Goal: Information Seeking & Learning: Learn about a topic

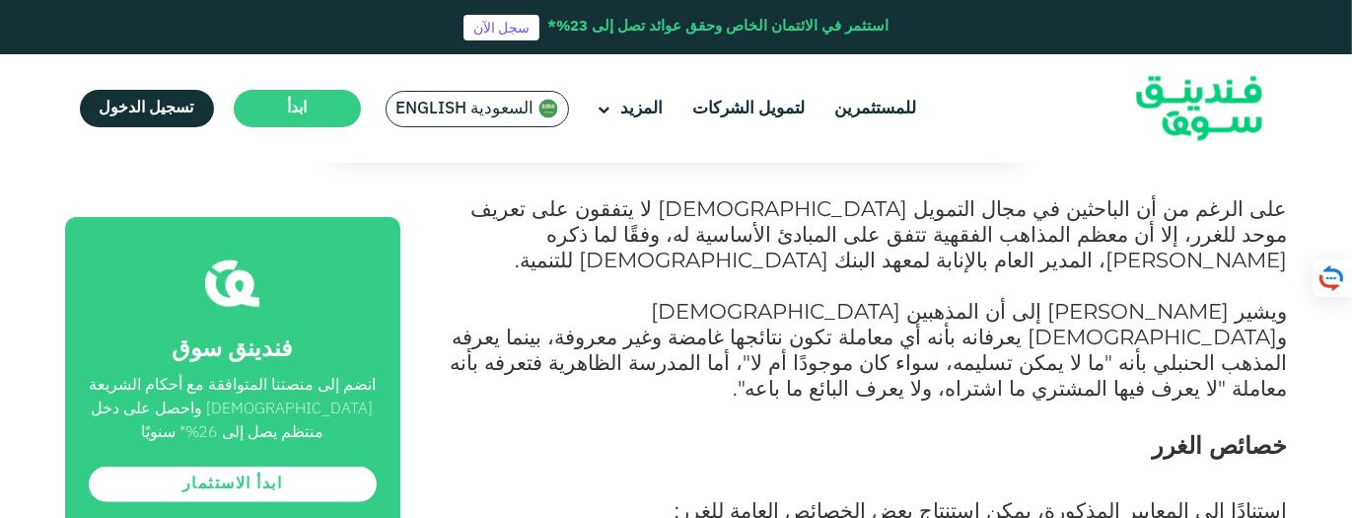
scroll to position [1578, 0]
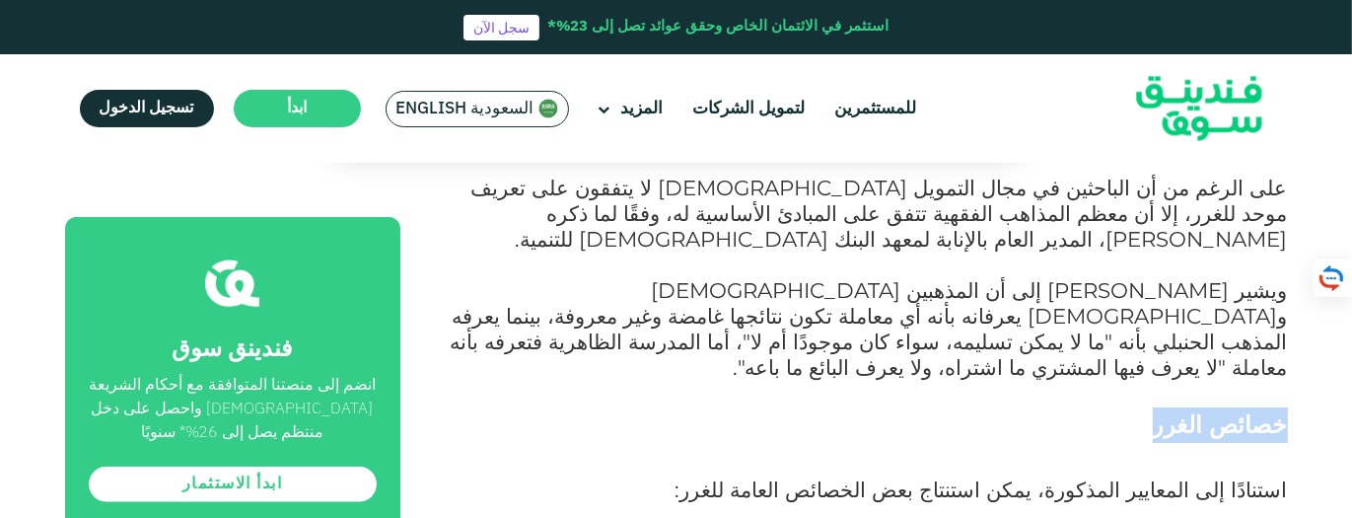
drag, startPoint x: 1175, startPoint y: 311, endPoint x: 1286, endPoint y: 312, distance: 111.4
click at [1286, 410] on span "خصائص الغرر" at bounding box center [1220, 424] width 135 height 29
copy span "خصائص الغرر"
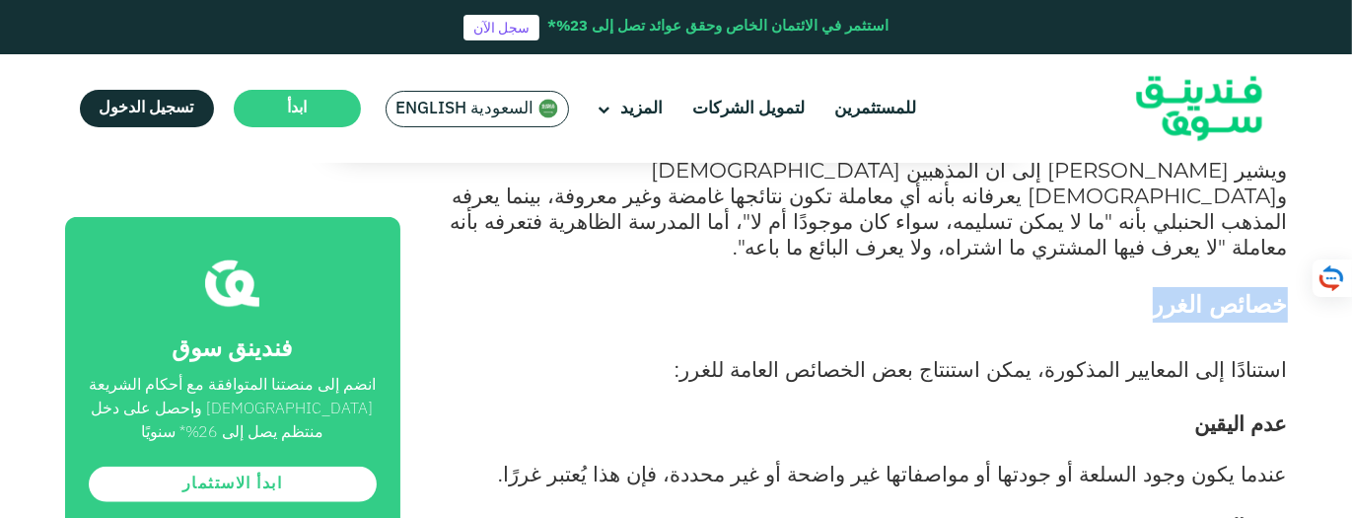
scroll to position [1696, 0]
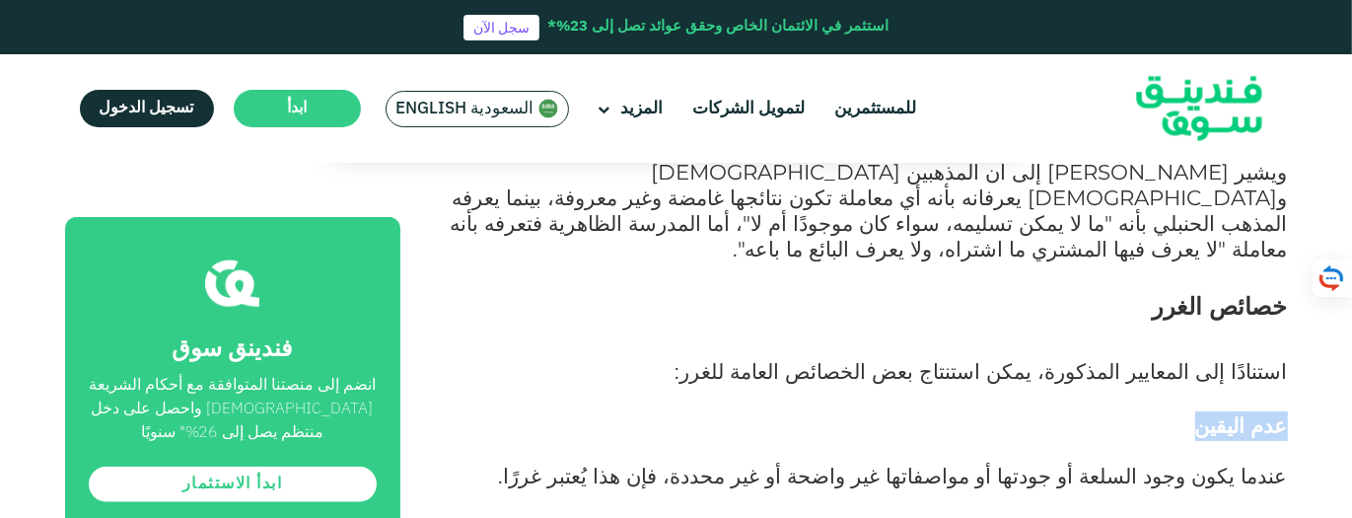
drag, startPoint x: 1216, startPoint y: 306, endPoint x: 1309, endPoint y: 304, distance: 92.7
copy span "عدم اليقين"
click at [1006, 411] on h3 "عدم اليقين" at bounding box center [866, 426] width 843 height 30
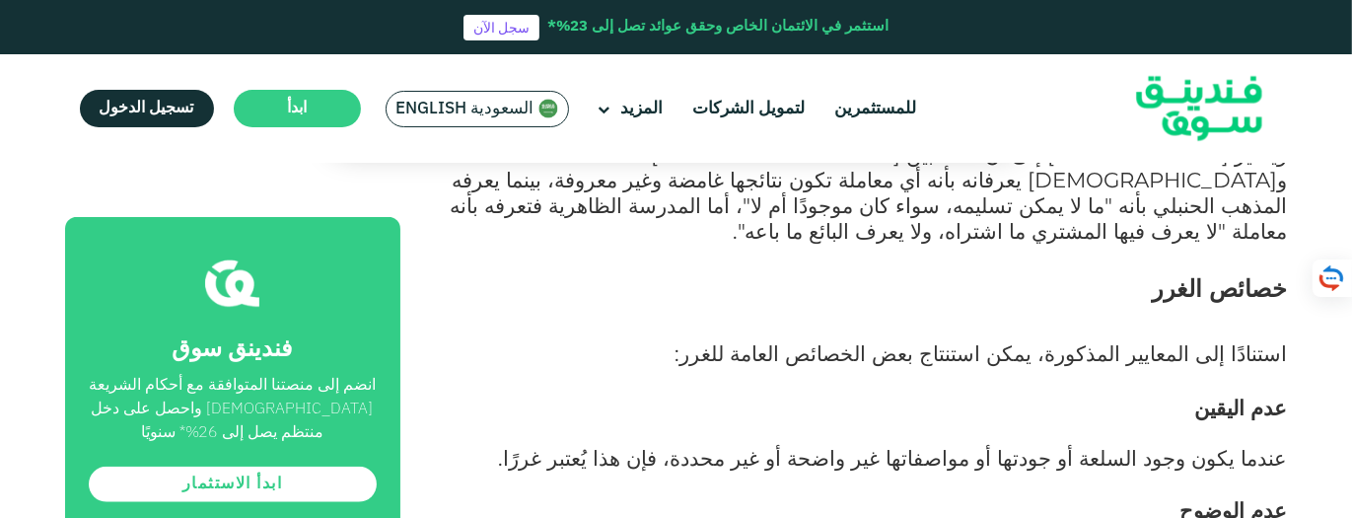
scroll to position [1736, 0]
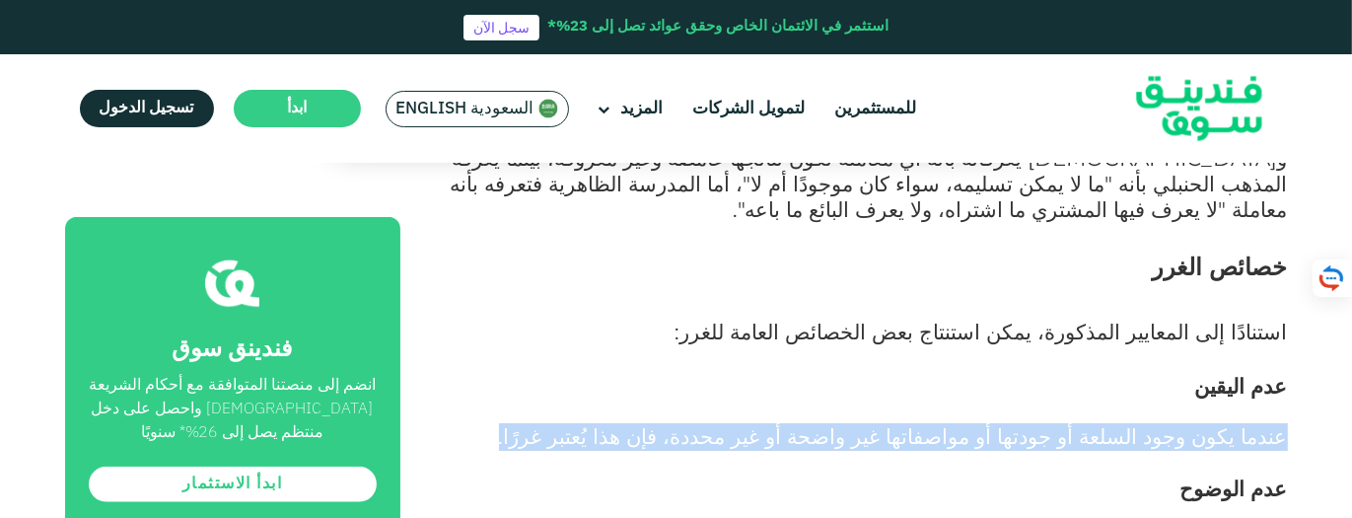
drag, startPoint x: 632, startPoint y: 321, endPoint x: 1291, endPoint y: 322, distance: 658.8
copy span "عندما يكون وجود السلعة أو جودتها أو مواصفاتها غير واضحة أو غير محددة، فإن هذا ي…"
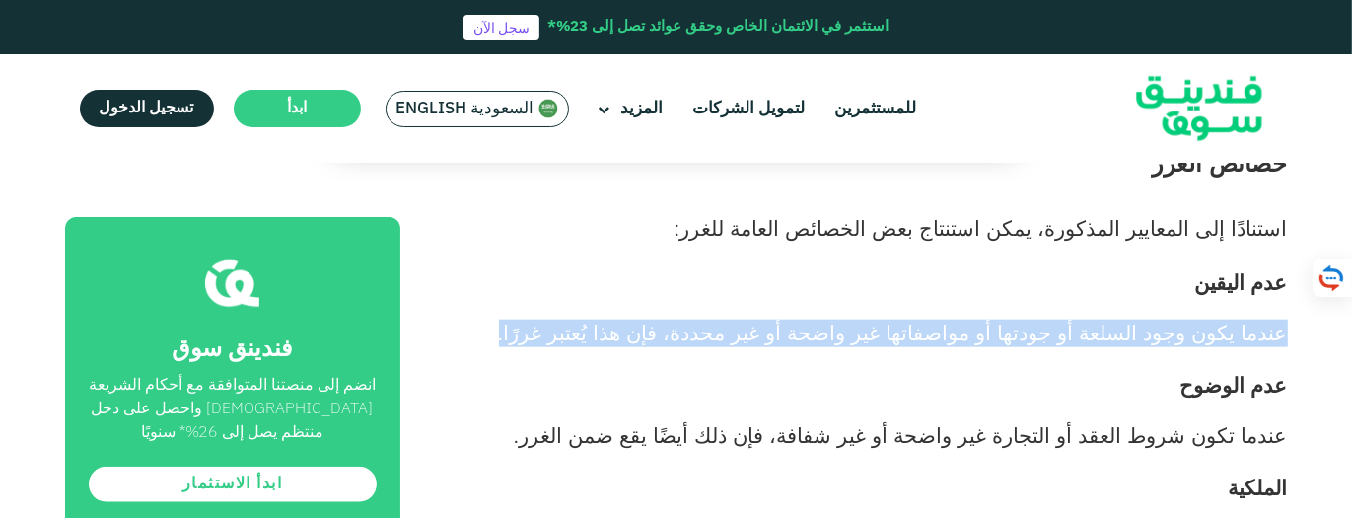
scroll to position [1854, 0]
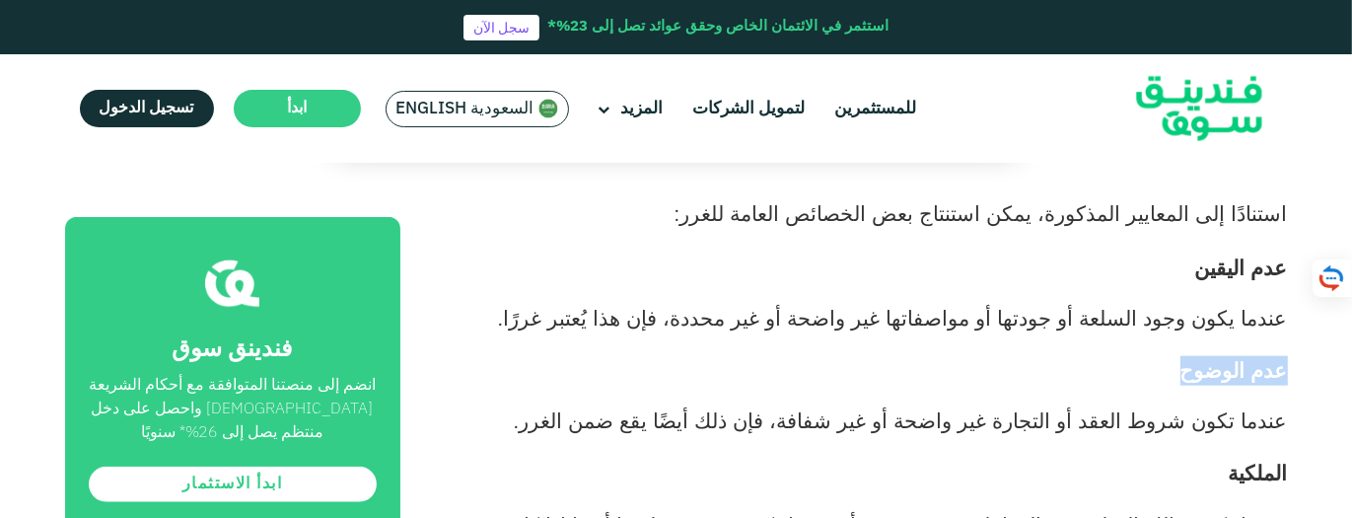
drag, startPoint x: 1183, startPoint y: 252, endPoint x: 1290, endPoint y: 256, distance: 106.6
copy span "عدم الوضوح"
click at [919, 435] on p at bounding box center [866, 447] width 843 height 24
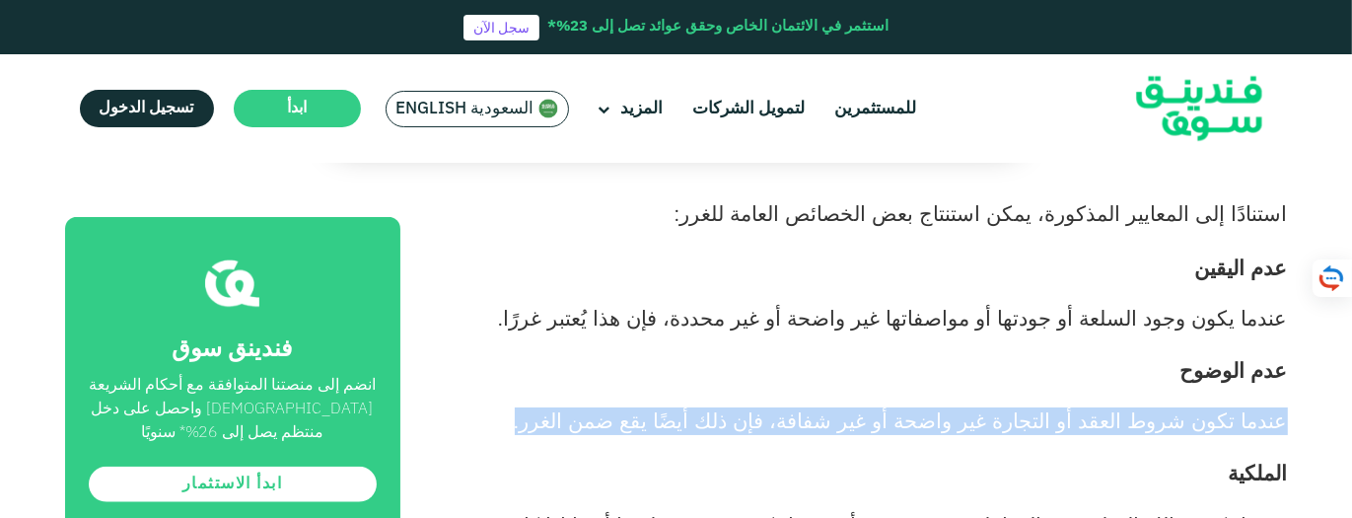
drag, startPoint x: 659, startPoint y: 304, endPoint x: 1290, endPoint y: 312, distance: 631.2
copy span "عندما تكون شروط العقد أو التجارة غير واضحة أو غير شفافة، فإن ذلك أيضًا يقع ضمن …"
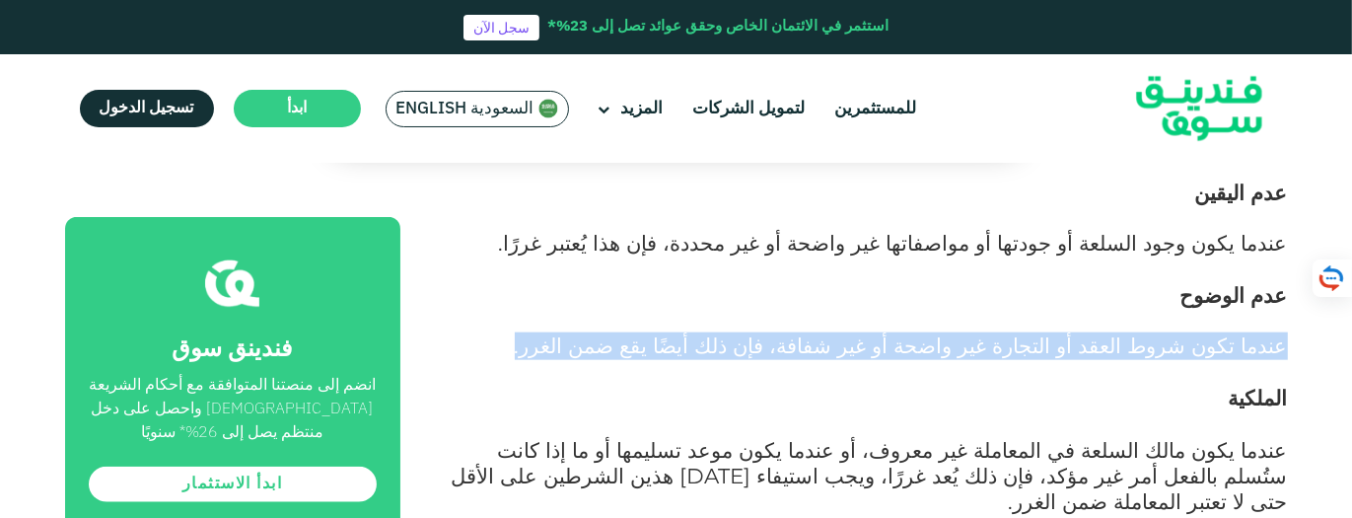
scroll to position [1933, 0]
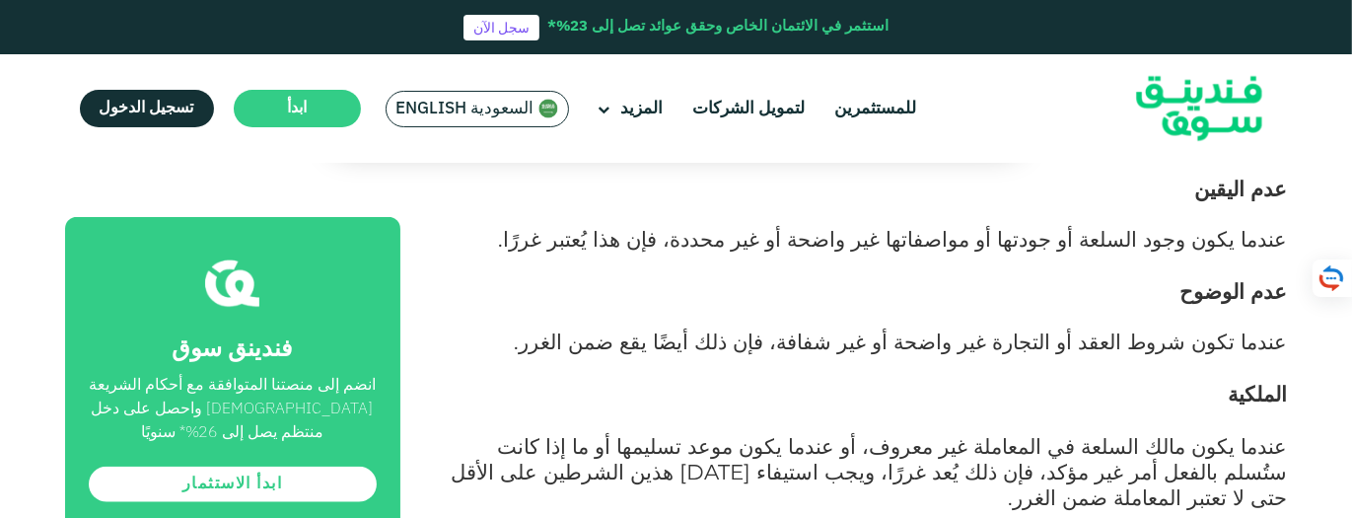
click at [1204, 380] on h3 "الملكية" at bounding box center [866, 395] width 843 height 30
drag, startPoint x: 1230, startPoint y: 274, endPoint x: 1290, endPoint y: 277, distance: 60.2
copy span "الملكية"
click at [1132, 409] on p at bounding box center [866, 422] width 843 height 26
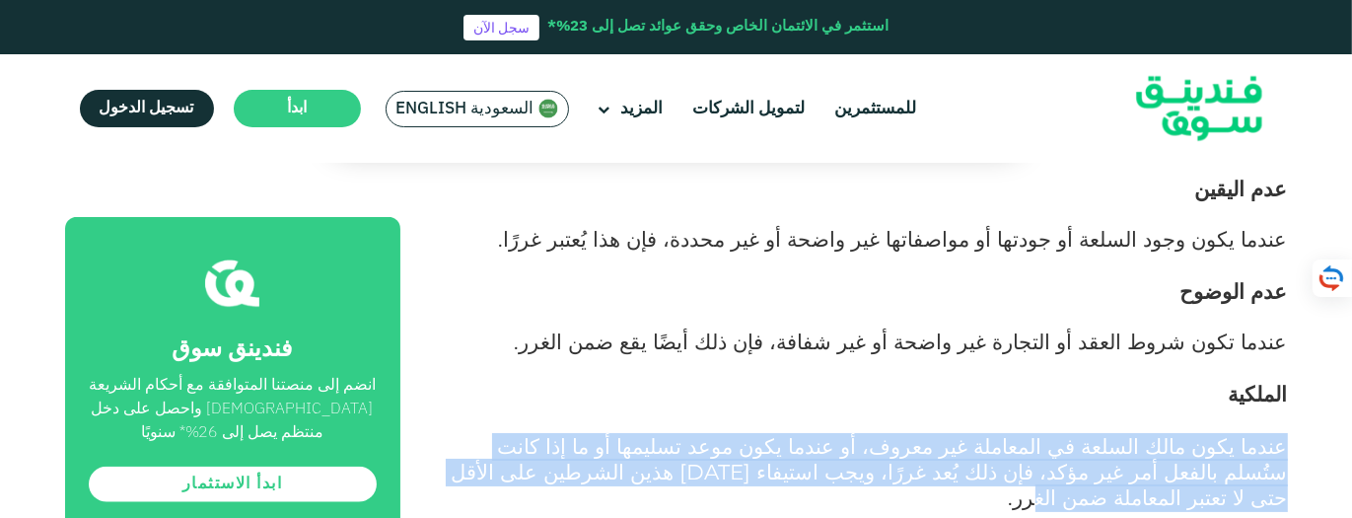
drag, startPoint x: 1299, startPoint y: 332, endPoint x: 621, endPoint y: 356, distance: 677.9
copy span "عندما يكون مالك السلعة في المعاملة غير معروف، أو عندما يكون موعد تسليمها أو ما …"
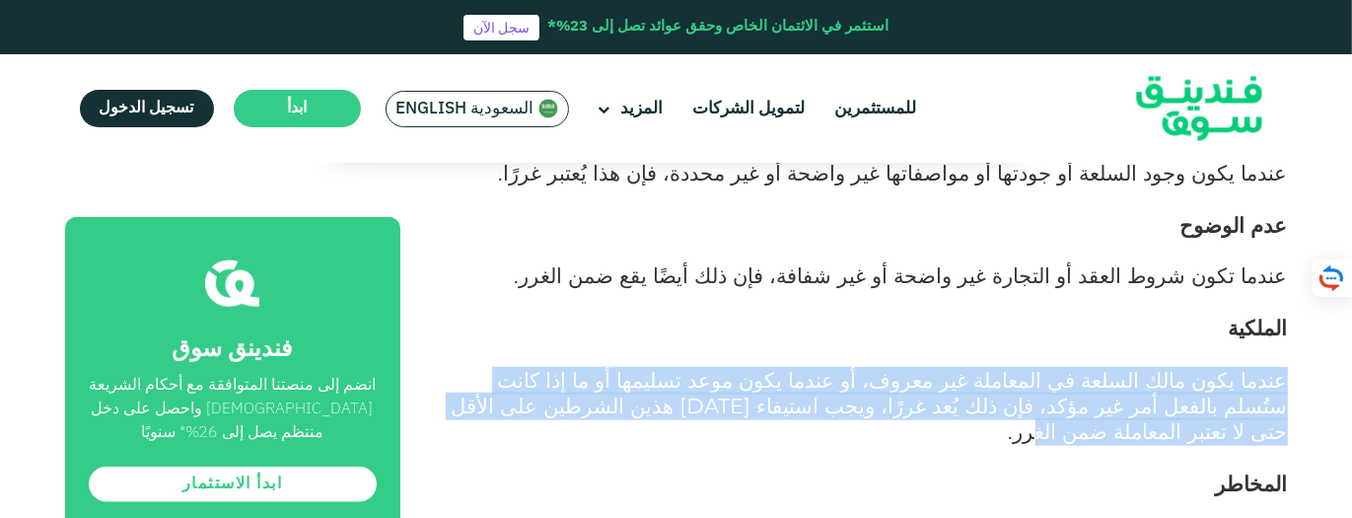
scroll to position [2012, 0]
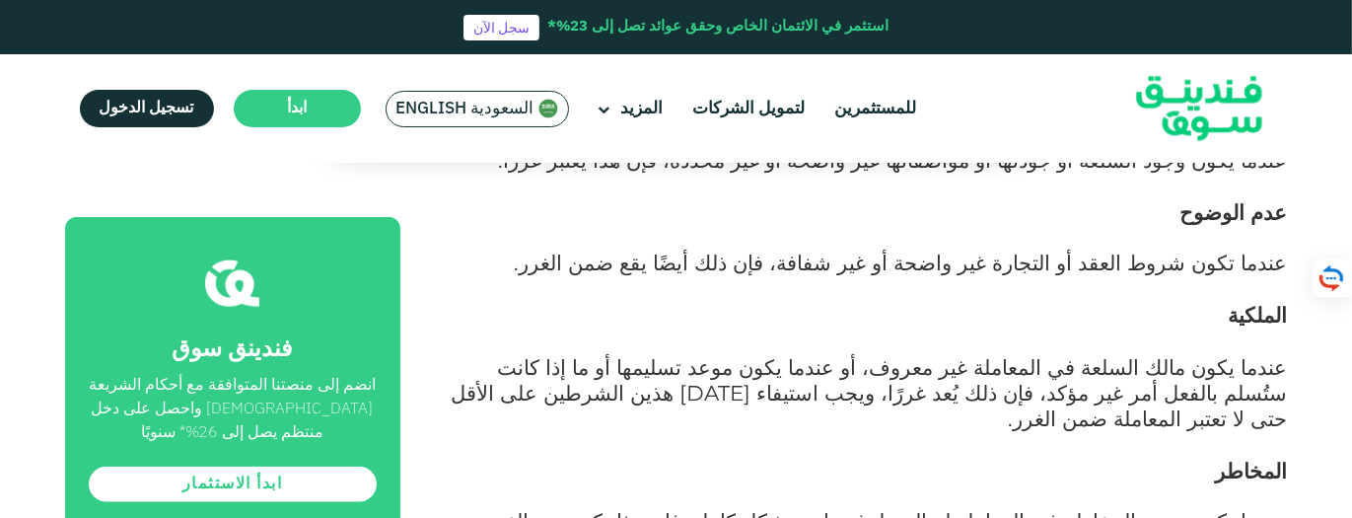
click at [1051, 457] on h3 "المخاطر" at bounding box center [866, 472] width 843 height 30
drag, startPoint x: 1217, startPoint y: 329, endPoint x: 1288, endPoint y: 325, distance: 71.1
copy strong "المخاطر"
click at [1122, 486] on p at bounding box center [866, 498] width 843 height 24
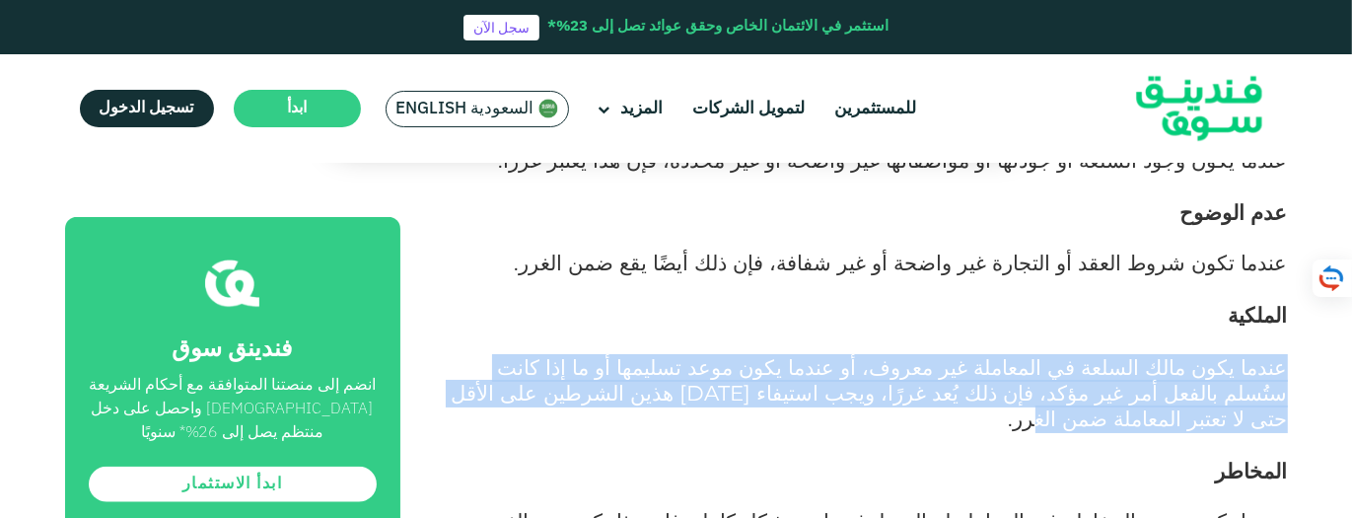
drag, startPoint x: 626, startPoint y: 281, endPoint x: 1294, endPoint y: 255, distance: 668.1
copy span "عندما يكون مالك السلعة في المعاملة غير معروف، أو عندما يكون موعد تسليمها أو ما …"
drag, startPoint x: 1230, startPoint y: 331, endPoint x: 1318, endPoint y: 333, distance: 88.8
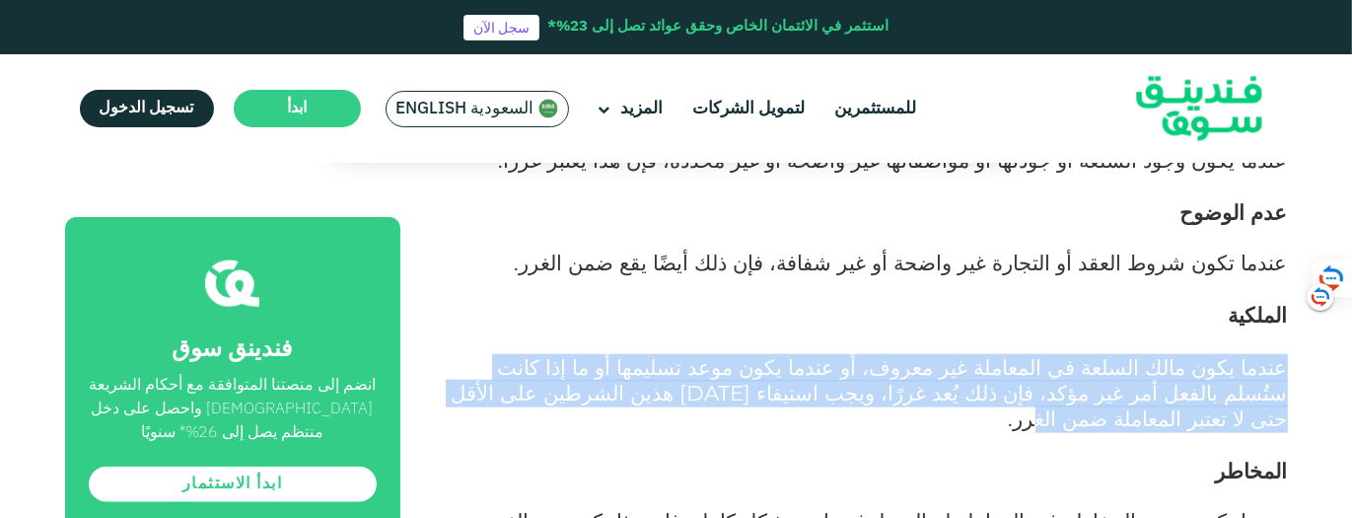
copy strong "المخاطر"
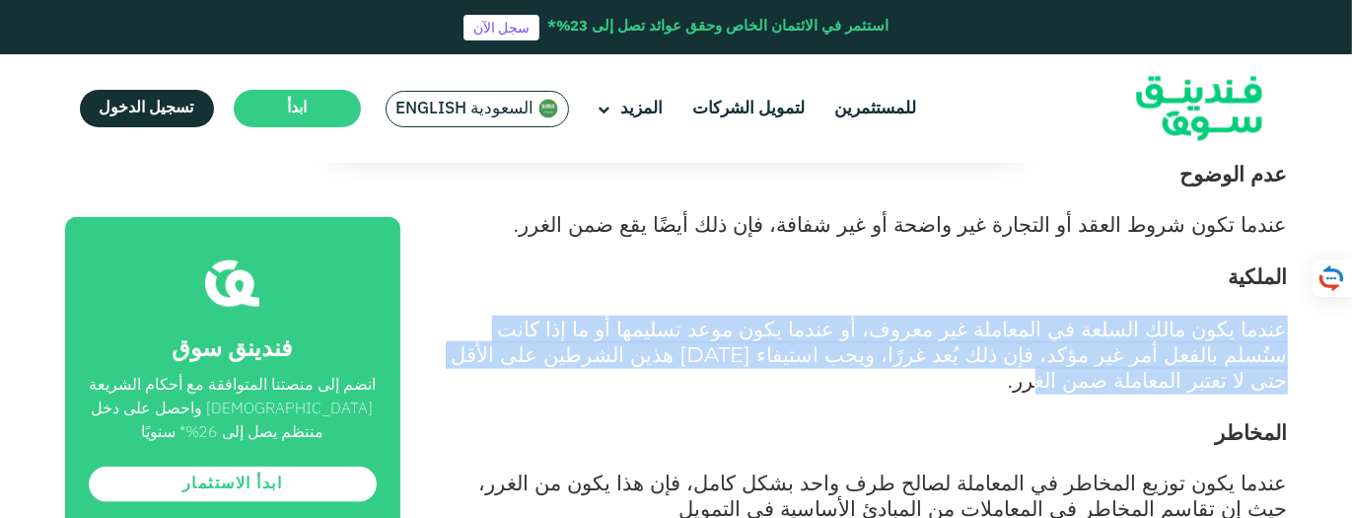
scroll to position [2051, 0]
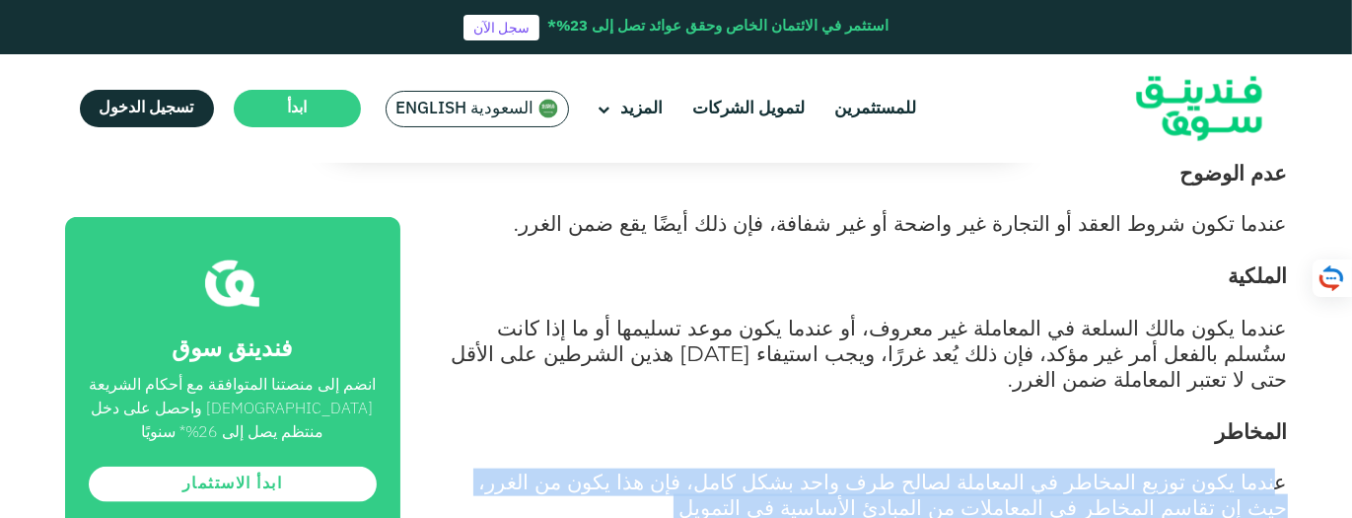
drag, startPoint x: 924, startPoint y: 367, endPoint x: 1284, endPoint y: 345, distance: 360.6
click at [1284, 470] on p "عندما يكون توزيع المخاطر في المعاملة لصالح طرف واحد بشكل كامل، فإن هذا يكون من …" at bounding box center [866, 508] width 843 height 77
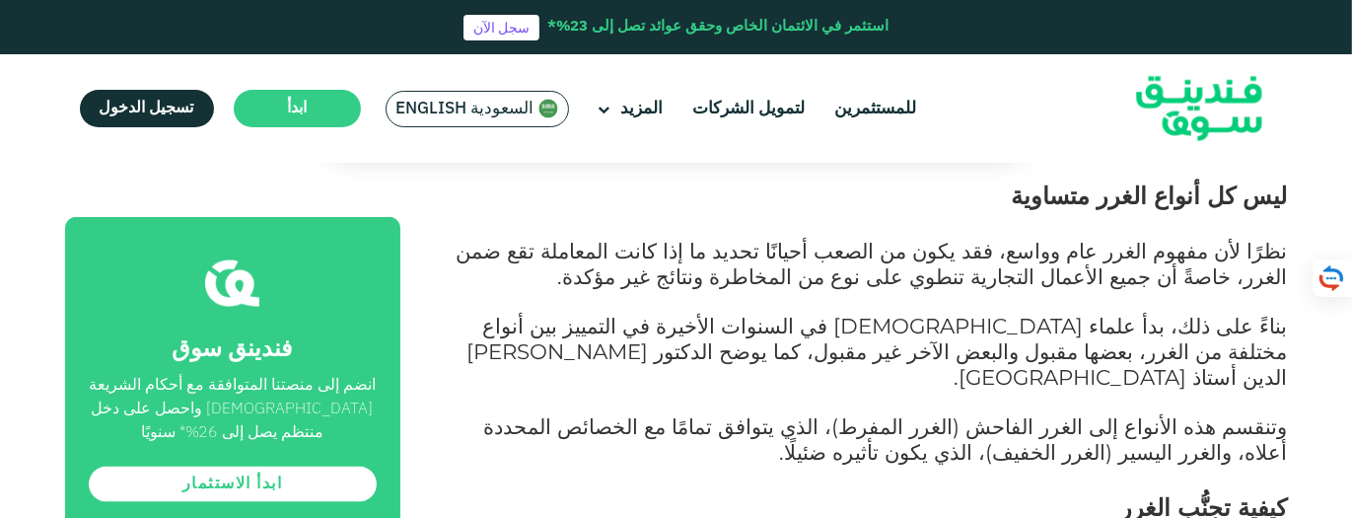
scroll to position [2801, 0]
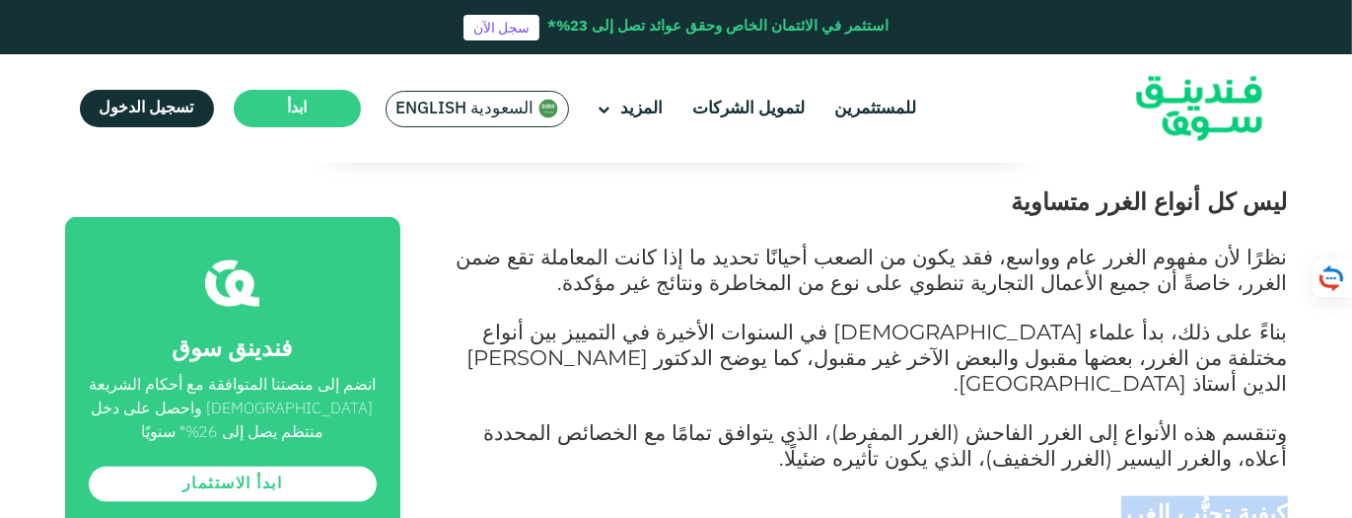
drag, startPoint x: 1156, startPoint y: 316, endPoint x: 1299, endPoint y: 319, distance: 143.0
click at [1014, 496] on h2 "كيفية تجنُّب الغرر" at bounding box center [866, 514] width 843 height 36
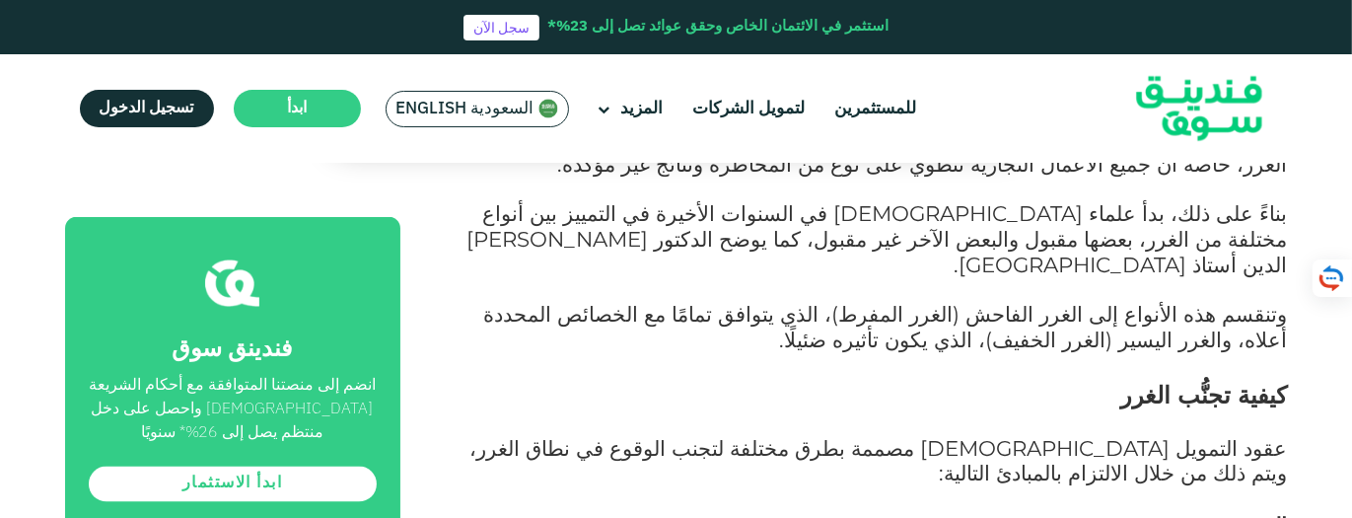
scroll to position [2919, 0]
drag, startPoint x: 1221, startPoint y: 303, endPoint x: 1288, endPoint y: 300, distance: 67.1
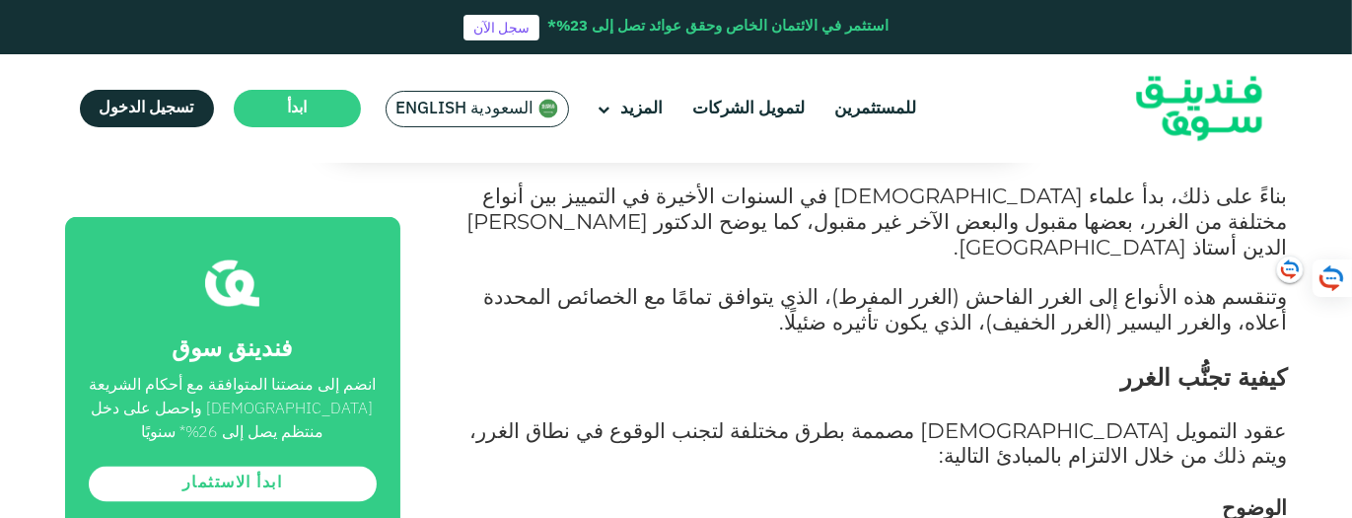
scroll to position [2958, 0]
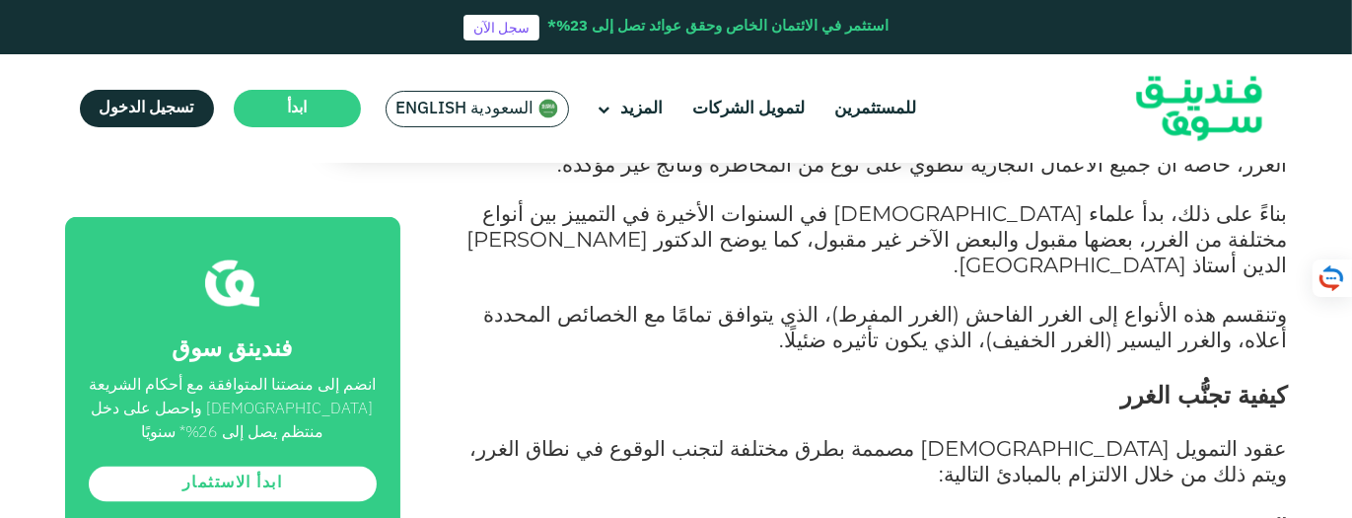
scroll to position [2919, 0]
drag, startPoint x: 1225, startPoint y: 399, endPoint x: 1284, endPoint y: 397, distance: 59.2
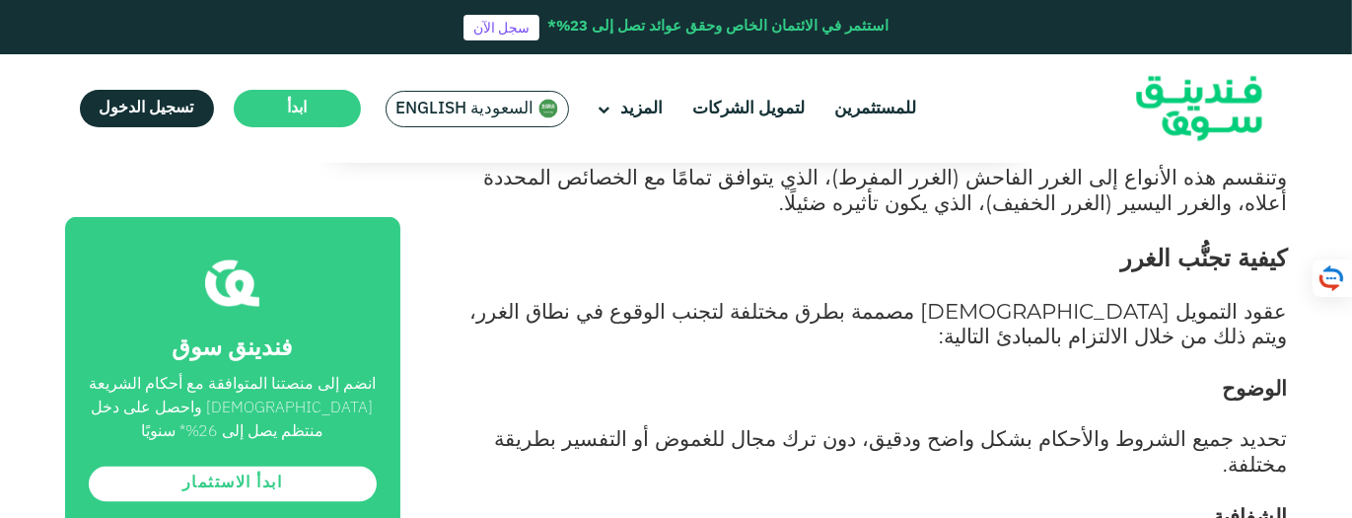
scroll to position [3077, 0]
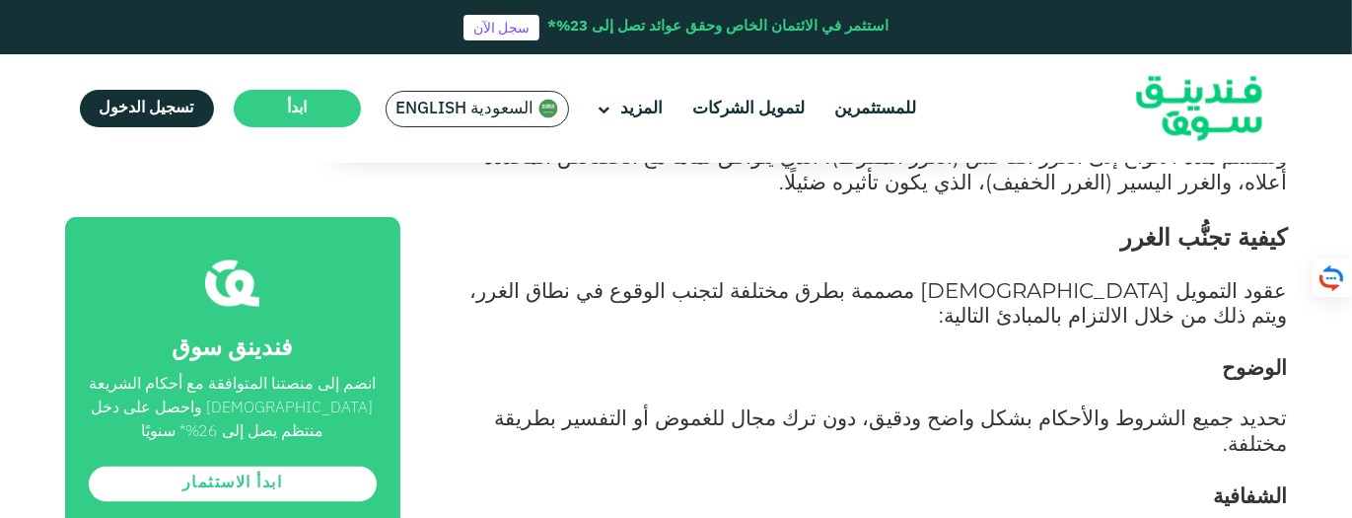
drag, startPoint x: 1169, startPoint y: 343, endPoint x: 1325, endPoint y: 343, distance: 156.8
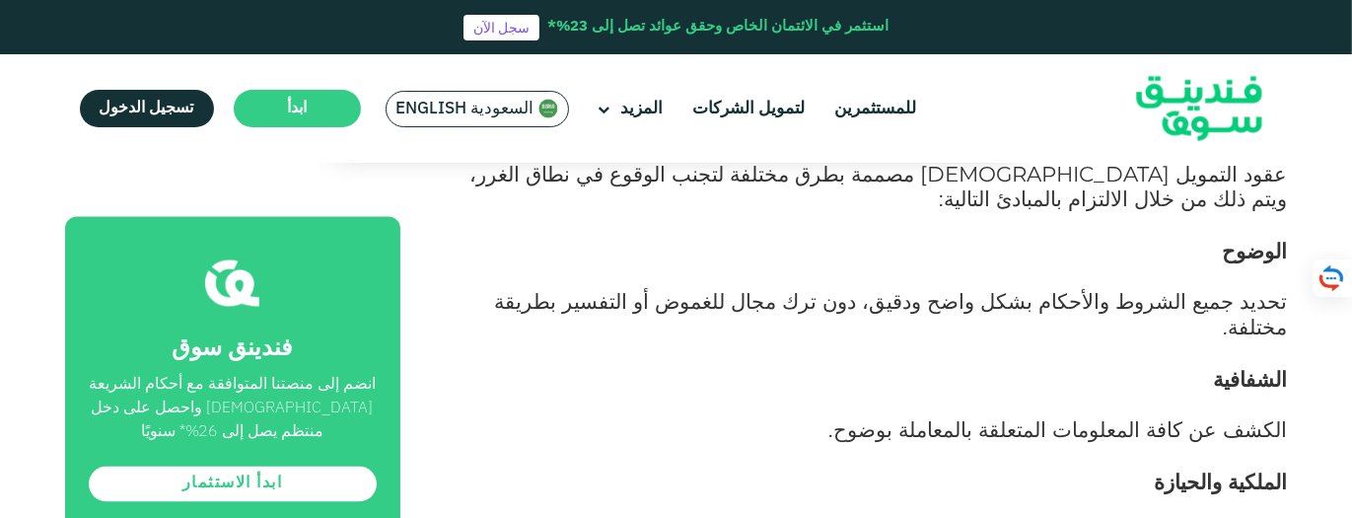
scroll to position [3195, 0]
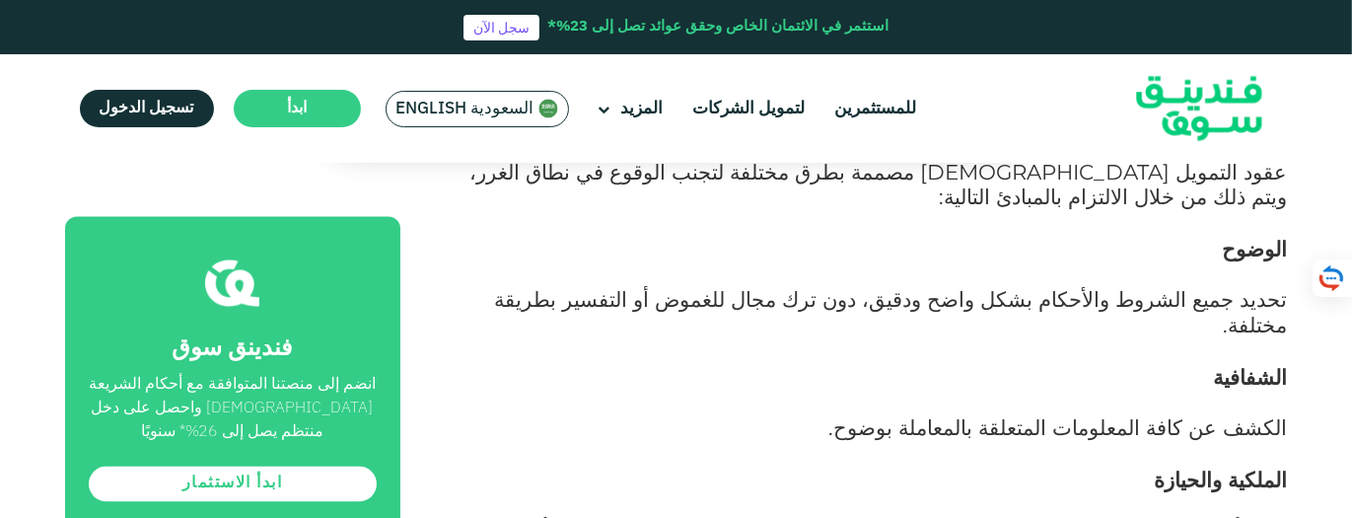
drag, startPoint x: 1186, startPoint y: 335, endPoint x: 1292, endPoint y: 330, distance: 105.6
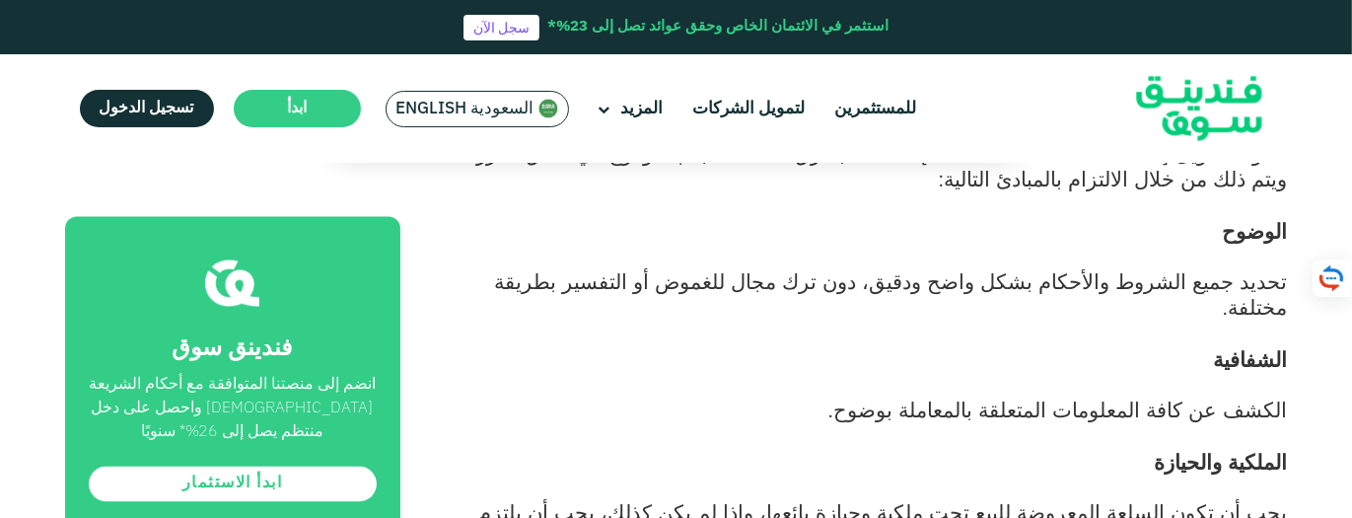
scroll to position [3274, 0]
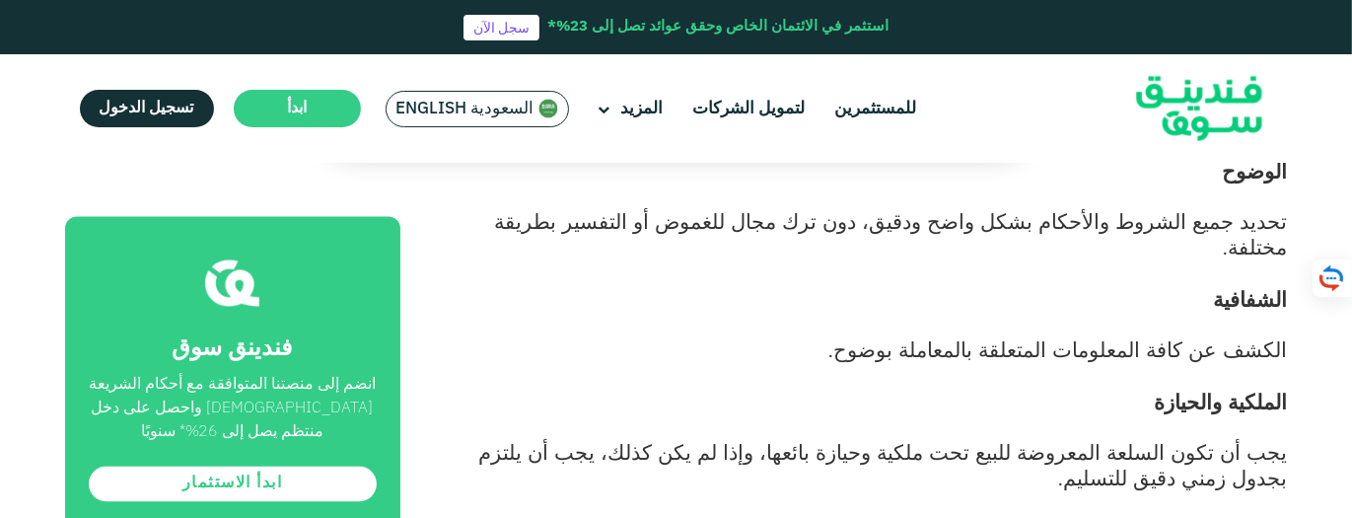
drag, startPoint x: 1217, startPoint y: 353, endPoint x: 1315, endPoint y: 349, distance: 97.7
